Goal: Task Accomplishment & Management: Use online tool/utility

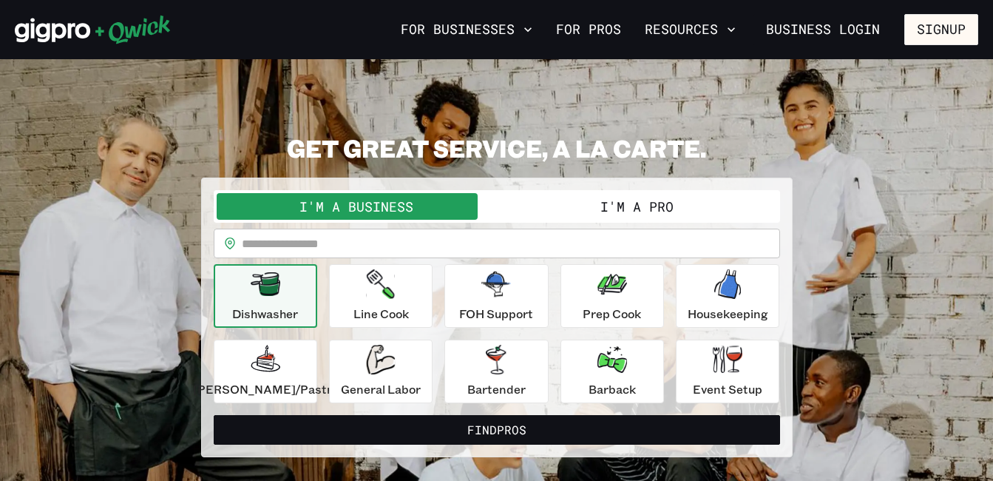
click at [617, 201] on button "I'm a Pro" at bounding box center [637, 206] width 280 height 27
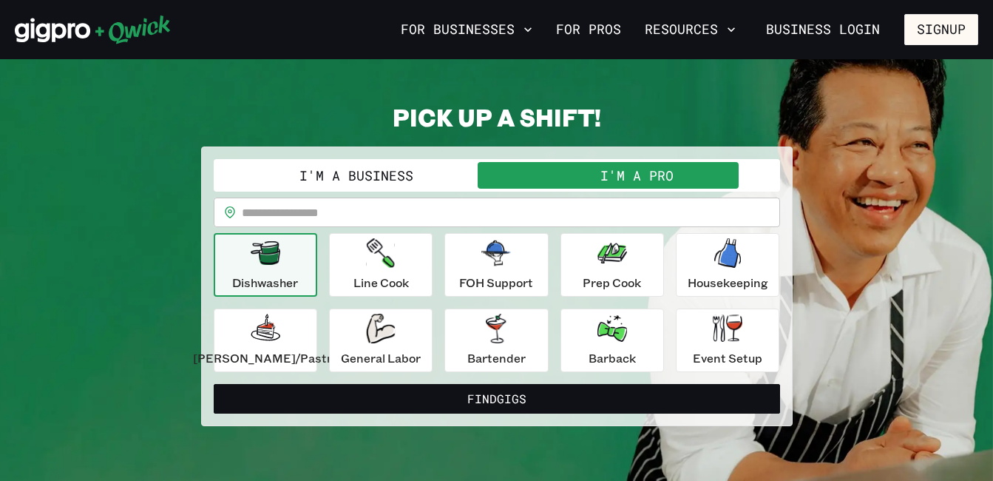
scroll to position [30, 0]
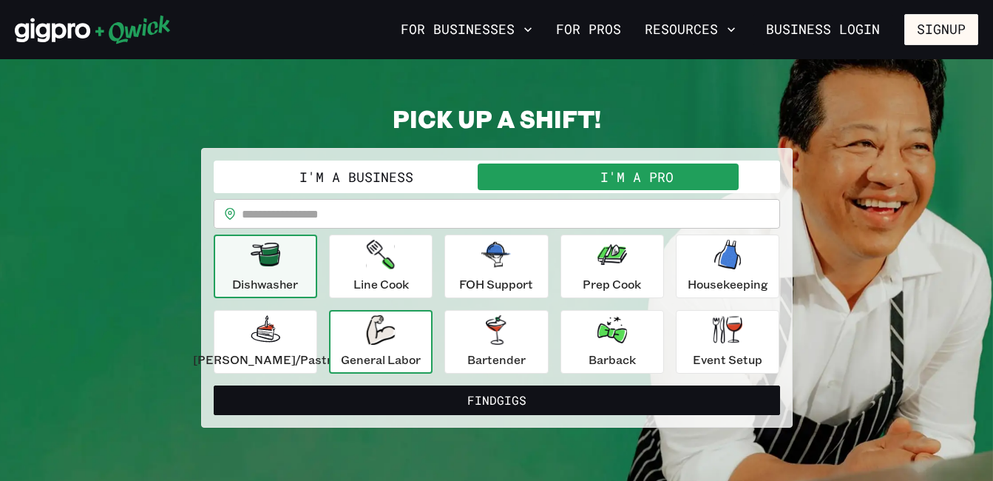
click at [395, 330] on icon "button" at bounding box center [380, 330] width 29 height 30
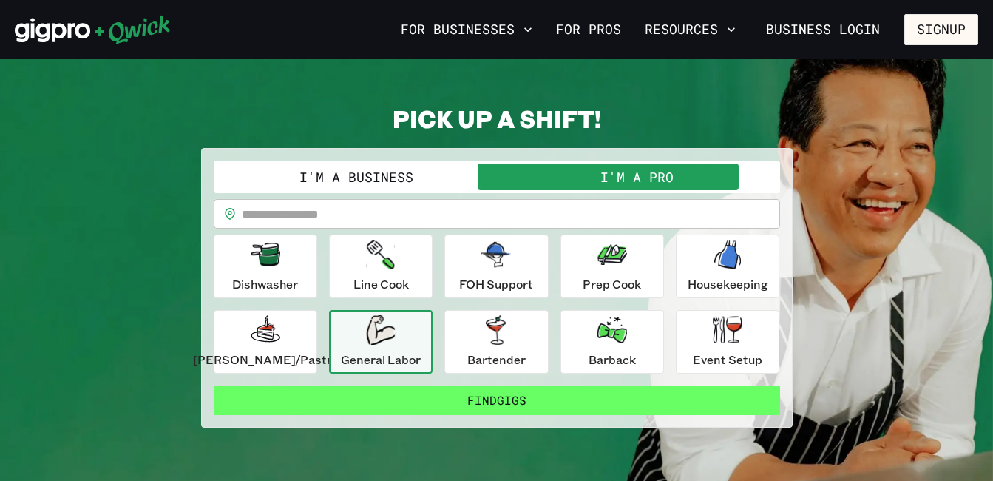
click at [612, 402] on button "Find Gigs" at bounding box center [497, 400] width 566 height 30
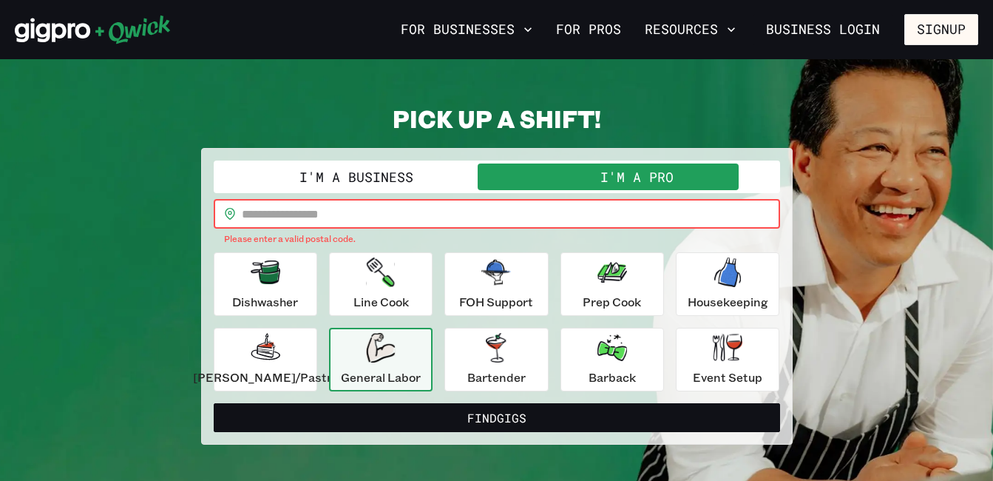
click at [532, 212] on input "text" at bounding box center [511, 214] width 538 height 30
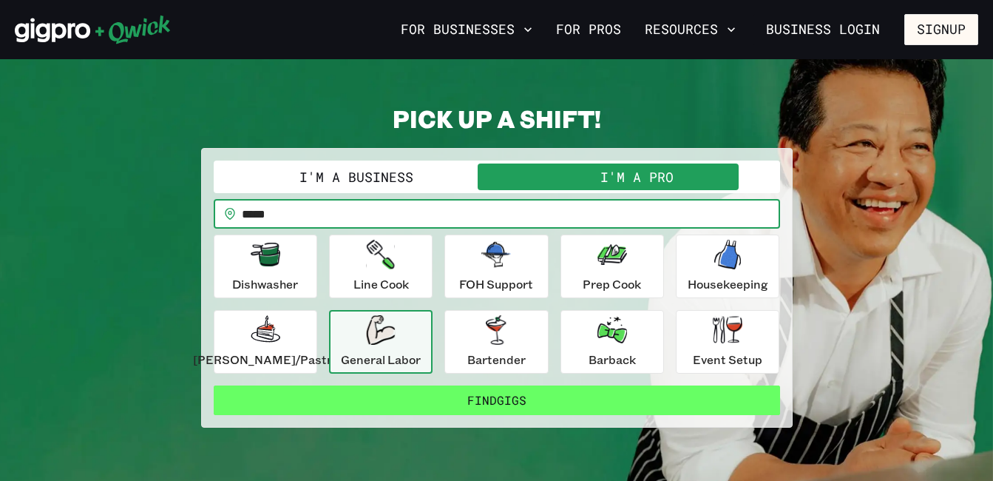
type input "*****"
click at [518, 397] on button "Find Gigs" at bounding box center [497, 400] width 566 height 30
